Goal: Task Accomplishment & Management: Use online tool/utility

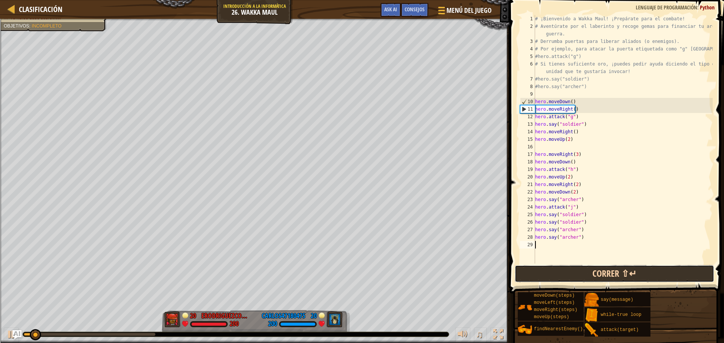
click at [635, 267] on button "Correr ⇧↵" at bounding box center [613, 273] width 199 height 17
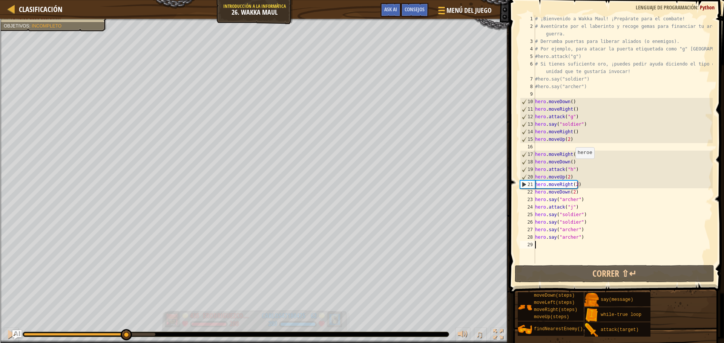
click at [125, 302] on div "[PERSON_NAME] al héroe enemigo en 90 s. Tu héroe debe sobrevivir. Objetivos : I…" at bounding box center [362, 181] width 724 height 324
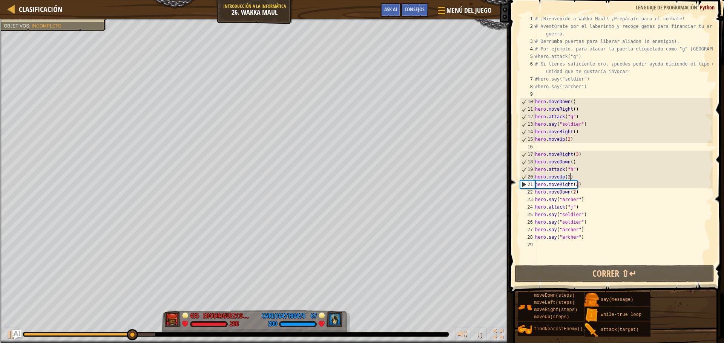
click at [612, 176] on div "# ¡Bienvenido a Wakka Maul! ¡Prepárate para el combate! # Aventúrate por el lab…" at bounding box center [622, 147] width 179 height 264
type textarea "hero.moveUp(2)"
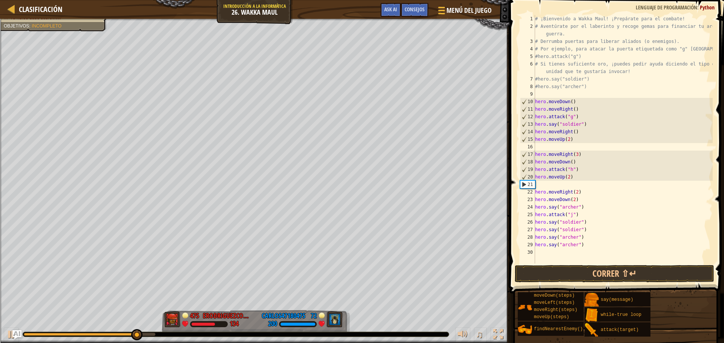
scroll to position [3, 0]
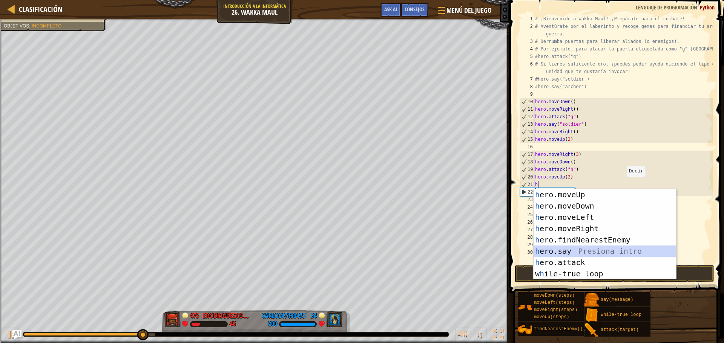
click at [558, 248] on div "h ero.moveUp Presiona intro h ero.moveDown Presiona intro h ero.moveLeft Presio…" at bounding box center [604, 245] width 142 height 113
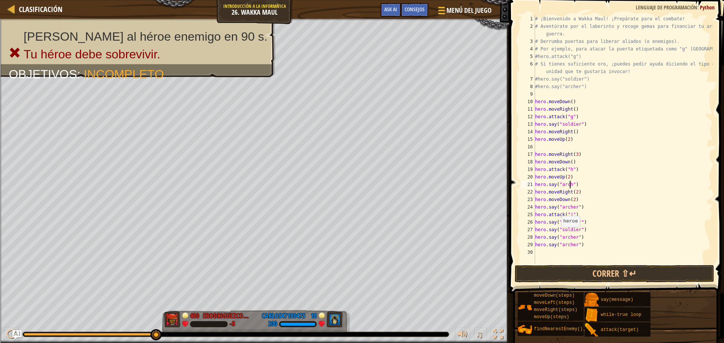
scroll to position [3, 3]
type textarea "hero.say("archer")"
click at [580, 268] on button "Correr ⇧↵" at bounding box center [613, 273] width 199 height 17
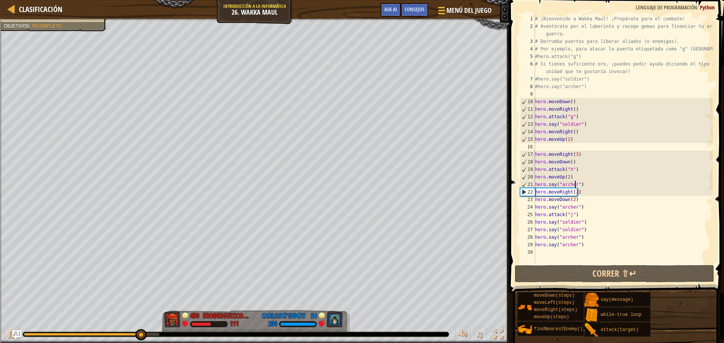
click at [610, 249] on div "# ¡Bienvenido a Wakka Maul! ¡Prepárate para el combate! # Aventúrate por el lab…" at bounding box center [622, 147] width 179 height 264
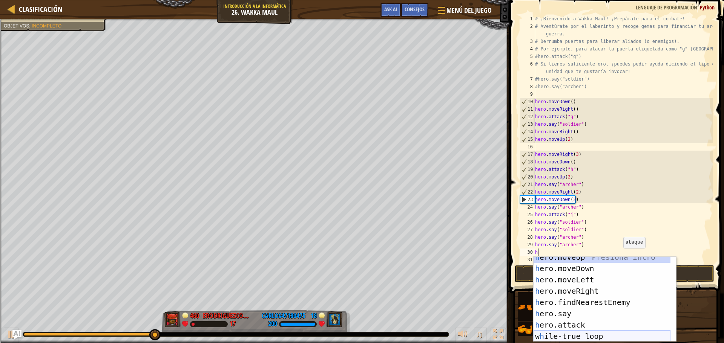
scroll to position [5, 0]
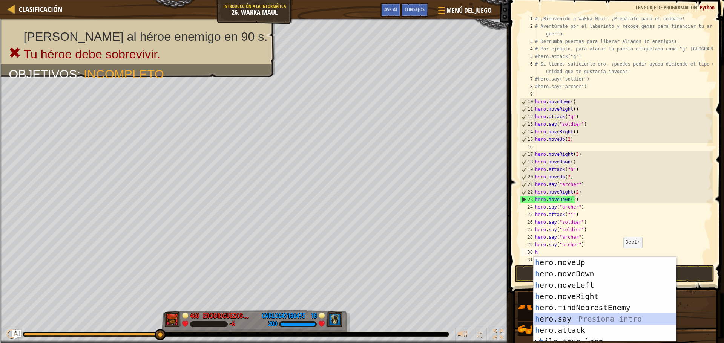
drag, startPoint x: 572, startPoint y: 320, endPoint x: 586, endPoint y: 335, distance: 20.5
click at [586, 335] on div "h ero.moveUp Presiona intro h ero.moveDown Presiona intro h ero.moveLeft Presio…" at bounding box center [604, 311] width 142 height 108
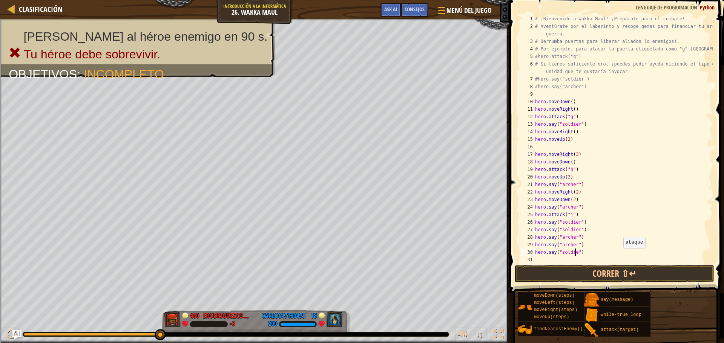
type textarea "hero.say("soldier")"
click at [574, 262] on div "# ¡Bienvenido a Wakka Maul! ¡Prepárate para el combate! # Aventúrate por el lab…" at bounding box center [622, 147] width 179 height 264
click at [574, 271] on button "Correr ⇧↵" at bounding box center [613, 273] width 199 height 17
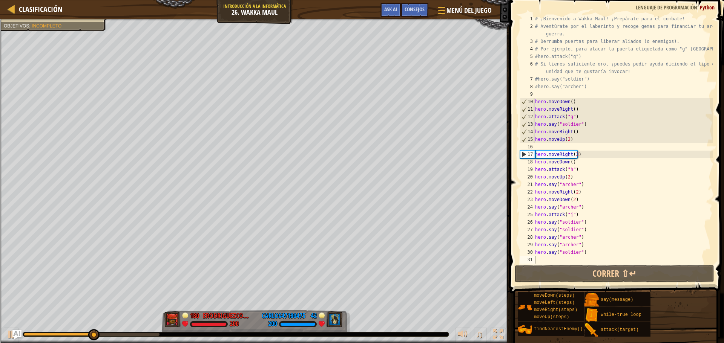
click at [140, 332] on div at bounding box center [236, 334] width 426 height 5
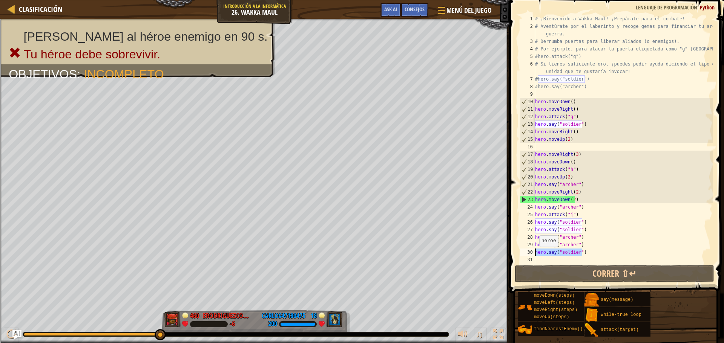
drag, startPoint x: 593, startPoint y: 250, endPoint x: 522, endPoint y: 254, distance: 71.4
click at [522, 254] on div "1 2 3 4 5 6 7 8 9 10 11 12 13 14 15 16 17 18 19 20 21 22 23 24 25 26 27 [PHONE_…" at bounding box center [615, 139] width 194 height 249
type textarea "hero.say("soldier")"
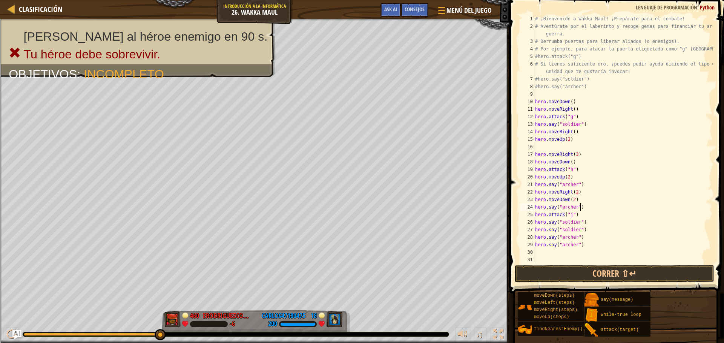
click at [588, 207] on div "# ¡Bienvenido a Wakka Maul! ¡Prepárate para el combate! # Aventúrate por el lab…" at bounding box center [622, 147] width 179 height 264
type textarea "hero.say("archer")"
paste textarea "hero.say("soldier")"
type textarea "hero.say("soldier")"
click at [577, 272] on button "Correr ⇧↵" at bounding box center [613, 273] width 199 height 17
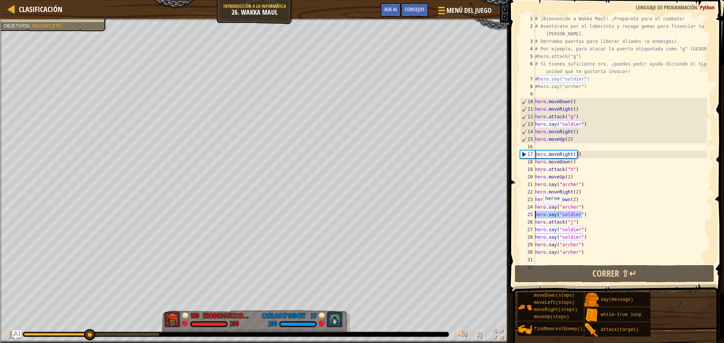
click at [492, 212] on div "Clasificación Introducción a la Informática 26. Wakka Maul Menú del Juego Hecho…" at bounding box center [362, 171] width 724 height 343
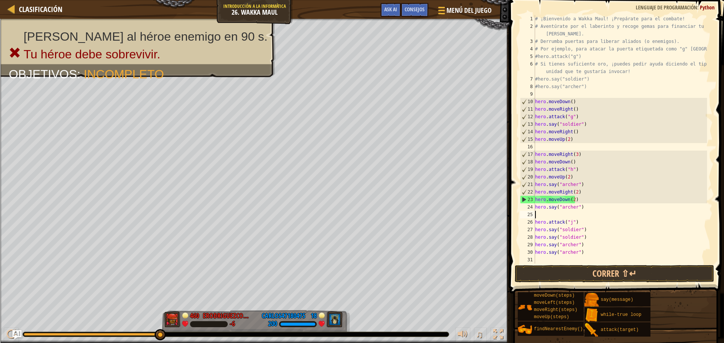
click at [589, 184] on div "# ¡Bienvenido a Wakka Maul! ¡Prepárate para el combate! # Aventúrate por el lab…" at bounding box center [619, 147] width 173 height 264
click at [588, 186] on div "# ¡Bienvenido a Wakka Maul! ¡Prepárate para el combate! # Aventúrate por el lab…" at bounding box center [619, 139] width 173 height 249
type textarea "hero.say("archer")"
paste textarea "hero.say("soldier")"
type textarea "hero.say("soldier")"
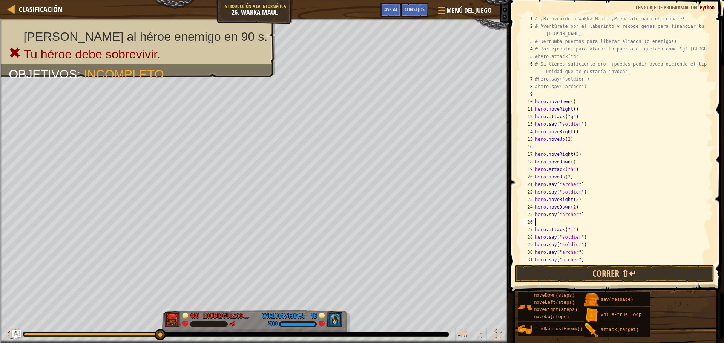
click at [564, 225] on div "# ¡Bienvenido a Wakka Maul! ¡Prepárate para el combate! # Aventúrate por el lab…" at bounding box center [619, 147] width 173 height 264
type textarea "hero.say("archer")"
click at [551, 149] on div "# ¡Bienvenido a Wakka Maul! ¡Prepárate para el combate! # Aventúrate por el lab…" at bounding box center [619, 147] width 173 height 264
type textarea "hero.moveUp(2)"
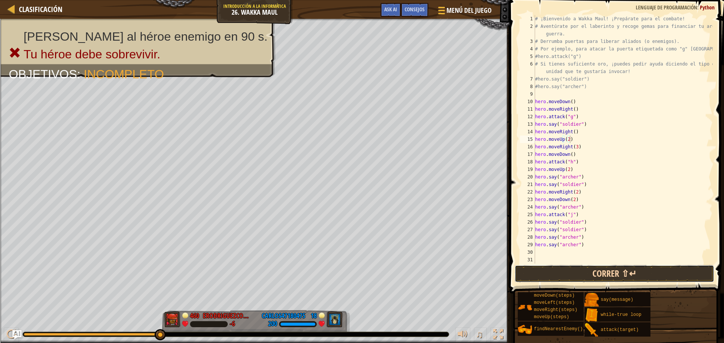
click at [562, 269] on button "Correr ⇧↵" at bounding box center [613, 273] width 199 height 17
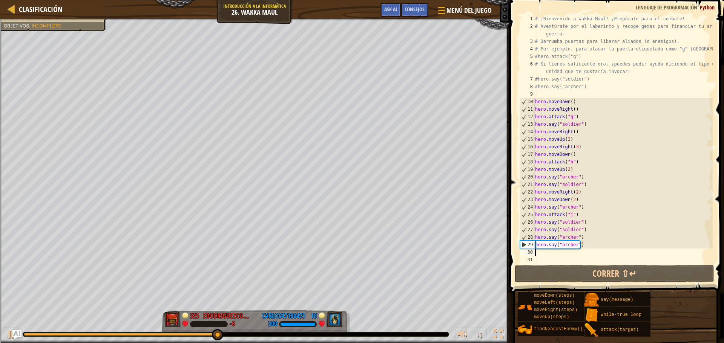
click at [550, 254] on div "# ¡Bienvenido a Wakka Maul! ¡Prepárate para el combate! # Aventúrate por el lab…" at bounding box center [622, 147] width 179 height 264
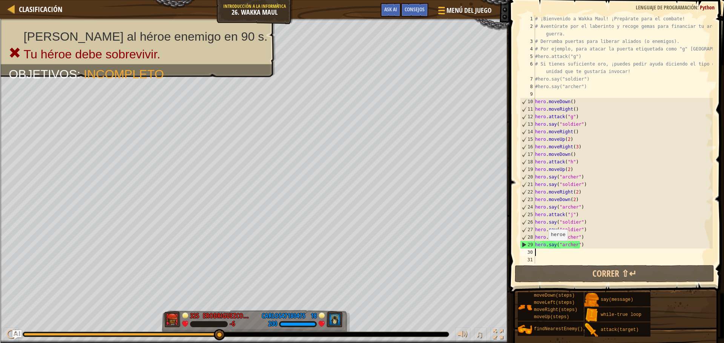
type textarea "h"
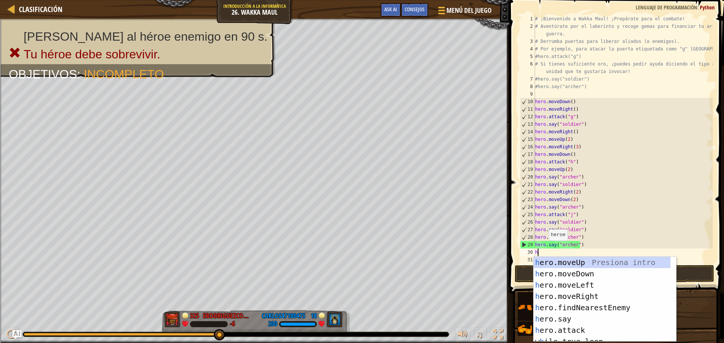
scroll to position [0, 0]
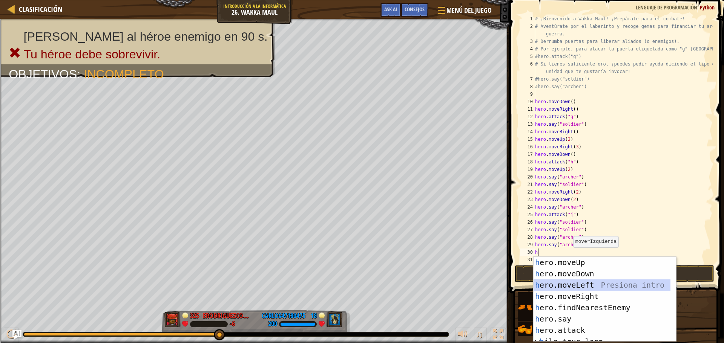
click at [556, 283] on div "h ero.moveUp Presiona intro h ero.moveDown Presiona intro h ero.moveLeft Presio…" at bounding box center [601, 311] width 137 height 108
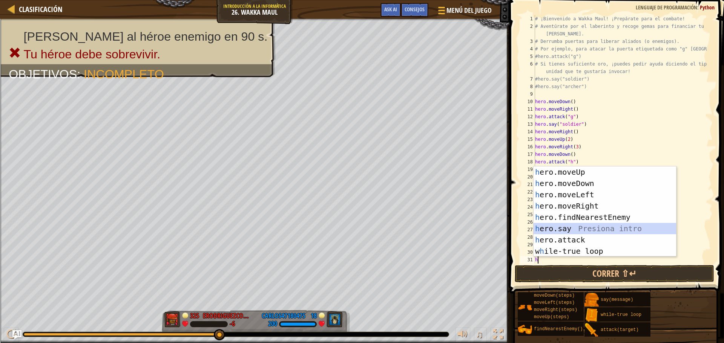
click at [604, 226] on div "h ero.moveUp Presiona intro h ero.moveDown Presiona intro h ero.moveLeft Presio…" at bounding box center [604, 223] width 142 height 113
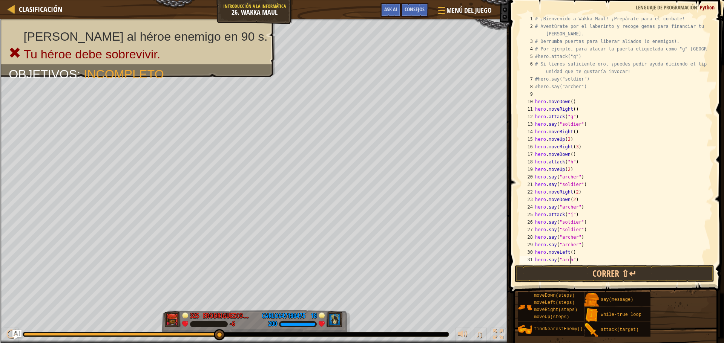
scroll to position [3, 3]
type textarea "hero.say("archer")"
click at [596, 282] on button "Correr ⇧↵" at bounding box center [613, 273] width 199 height 17
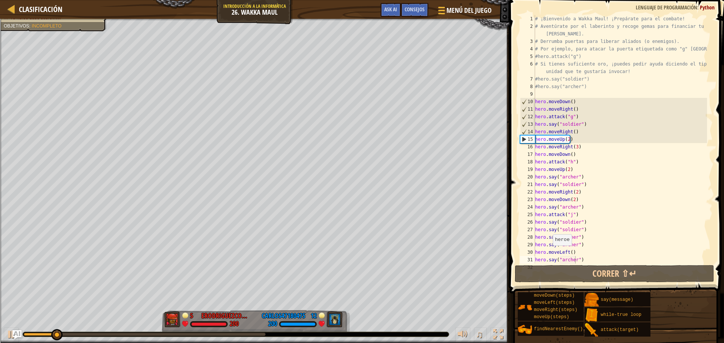
click at [225, 336] on div at bounding box center [235, 334] width 425 height 5
click at [228, 333] on div at bounding box center [235, 334] width 425 height 5
click at [230, 334] on div at bounding box center [145, 334] width 242 height 3
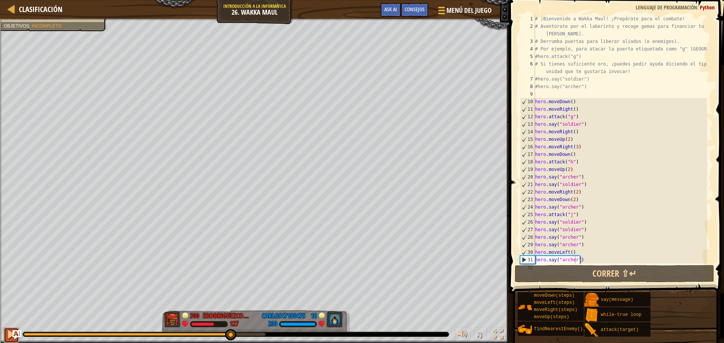
click at [6, 341] on button at bounding box center [11, 335] width 15 height 15
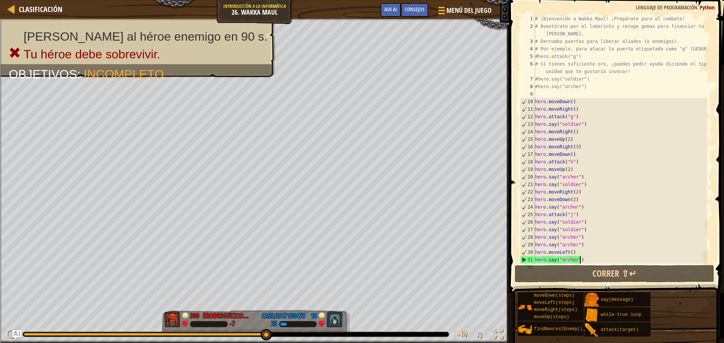
click at [614, 257] on div "# ¡Bienvenido a Wakka Maul! ¡Prepárate para el combate! # Aventúrate por el lab…" at bounding box center [619, 147] width 173 height 264
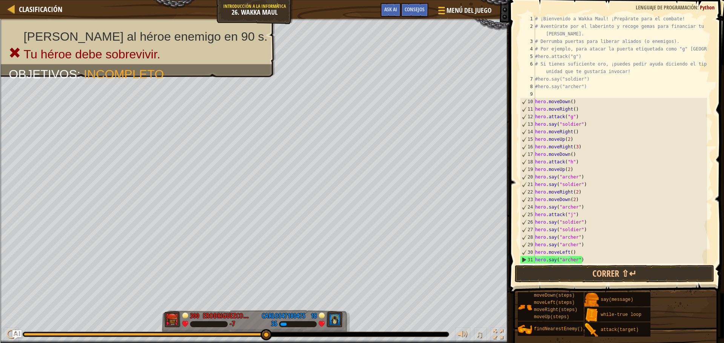
type textarea "h"
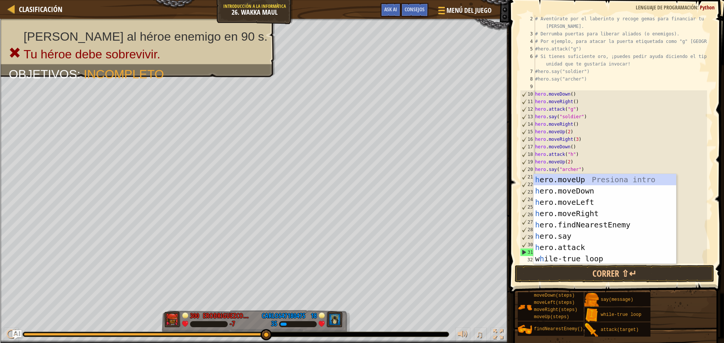
scroll to position [8, 0]
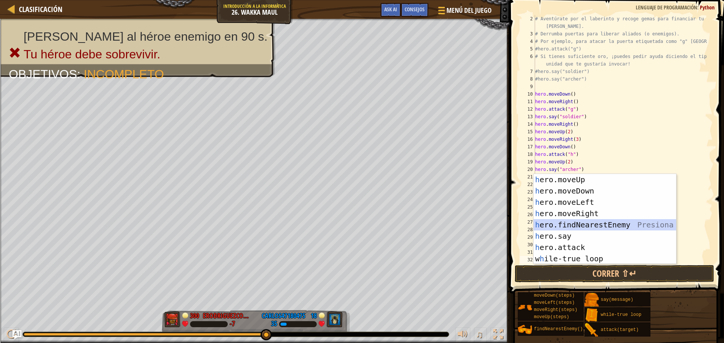
click at [592, 223] on div "h ero.moveUp Presiona intro h ero.moveDown Presiona intro h ero.moveLeft Presio…" at bounding box center [604, 230] width 142 height 113
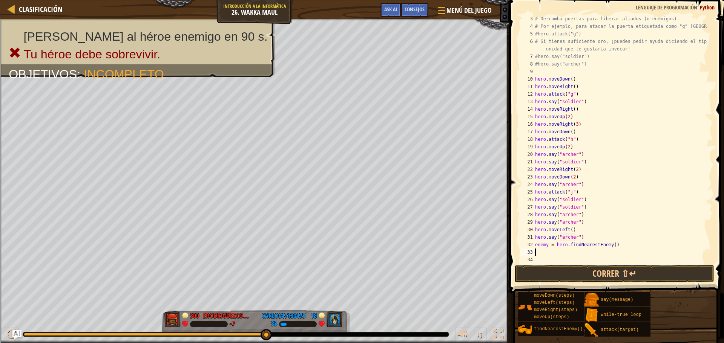
scroll to position [23, 0]
click at [545, 271] on button "Correr ⇧↵" at bounding box center [613, 273] width 199 height 17
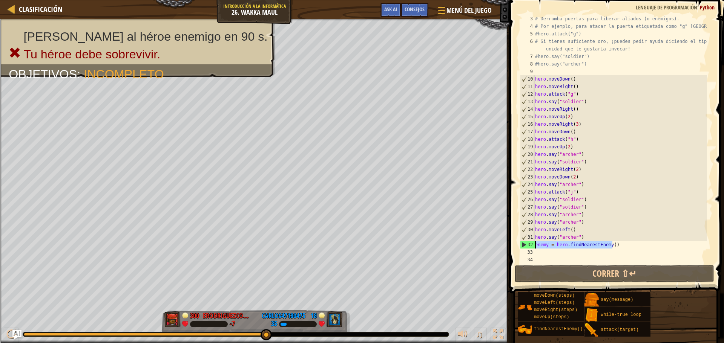
drag, startPoint x: 616, startPoint y: 245, endPoint x: 516, endPoint y: 245, distance: 99.5
click at [516, 245] on div "3 4 5 6 7 8 9 10 11 12 13 14 15 16 17 18 19 20 21 22 23 24 25 26 27 28 29 30 31…" at bounding box center [615, 162] width 217 height 316
type textarea "enemy = hero.findNearestEnemy()"
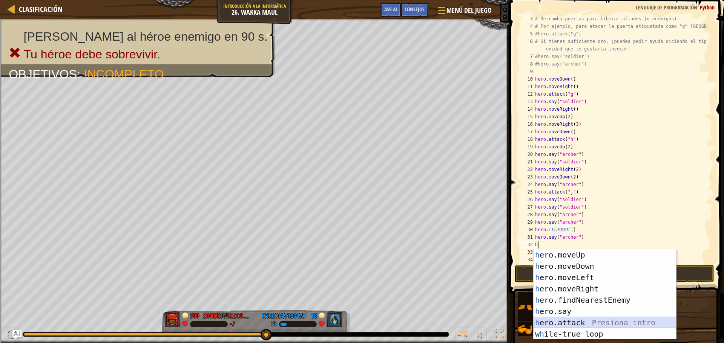
click at [580, 323] on div "h ero.moveUp Presiona intro h ero.moveDown Presiona intro h ero.moveLeft Presio…" at bounding box center [604, 305] width 142 height 113
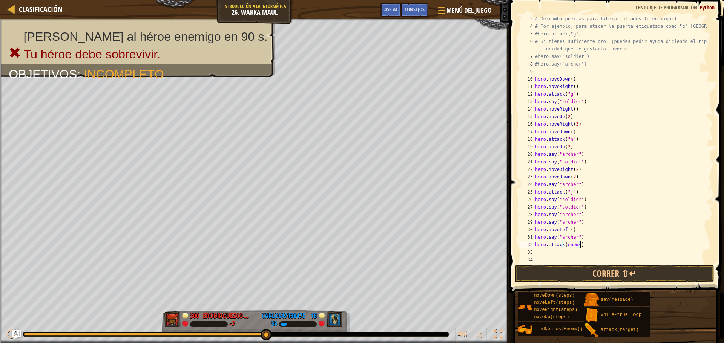
click at [583, 246] on div "# Derrumba puertas para liberar aliados (o enemigos). # Por ejemplo, para ataca…" at bounding box center [619, 147] width 173 height 264
click at [583, 268] on button "Correr ⇧↵" at bounding box center [613, 273] width 199 height 17
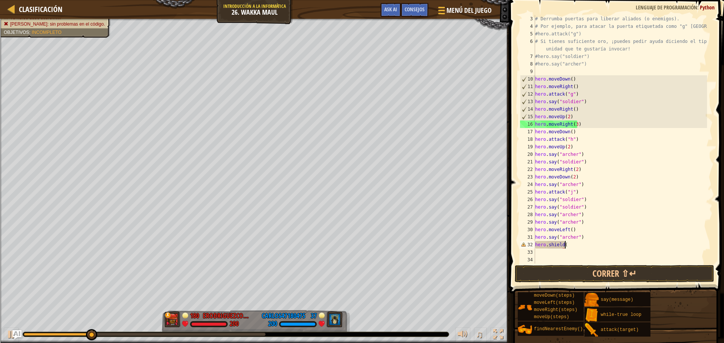
type textarea "hero.shield()"
